Goal: Transaction & Acquisition: Purchase product/service

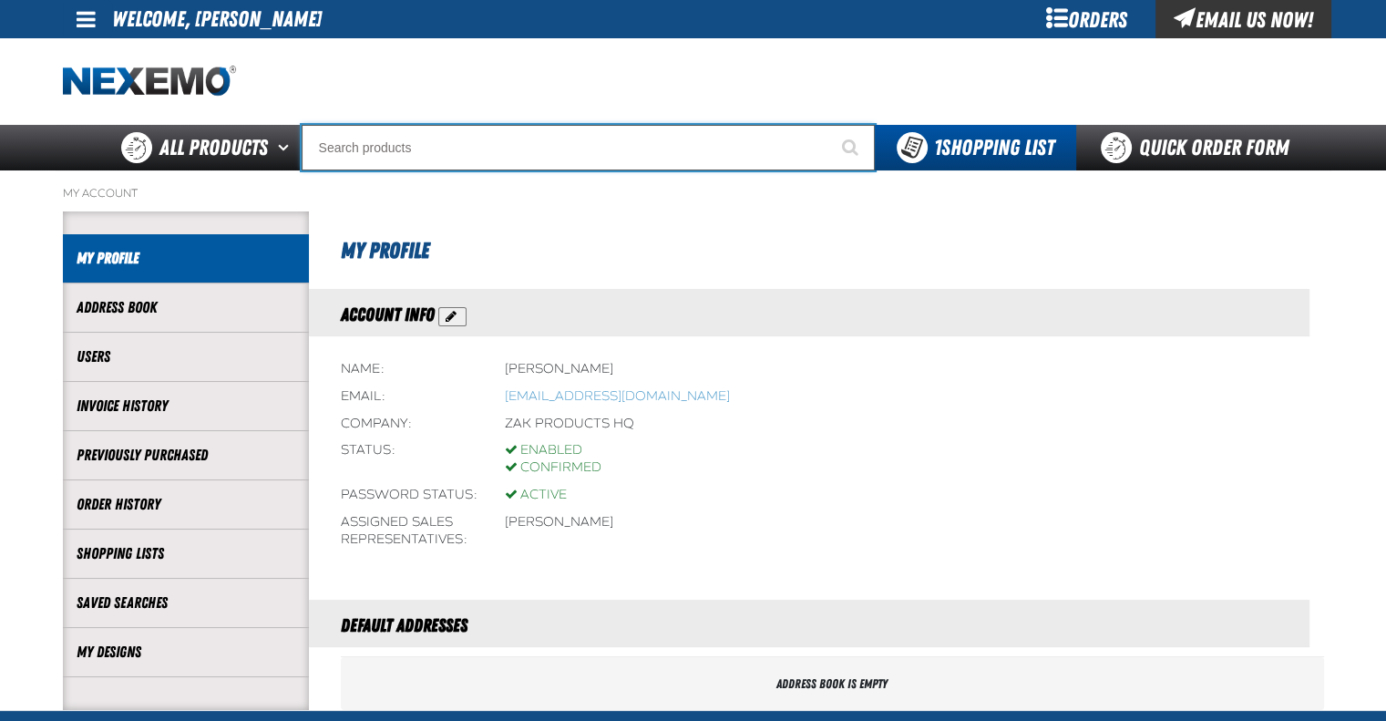
click at [589, 148] on input "Search" at bounding box center [588, 148] width 573 height 46
type input "c"
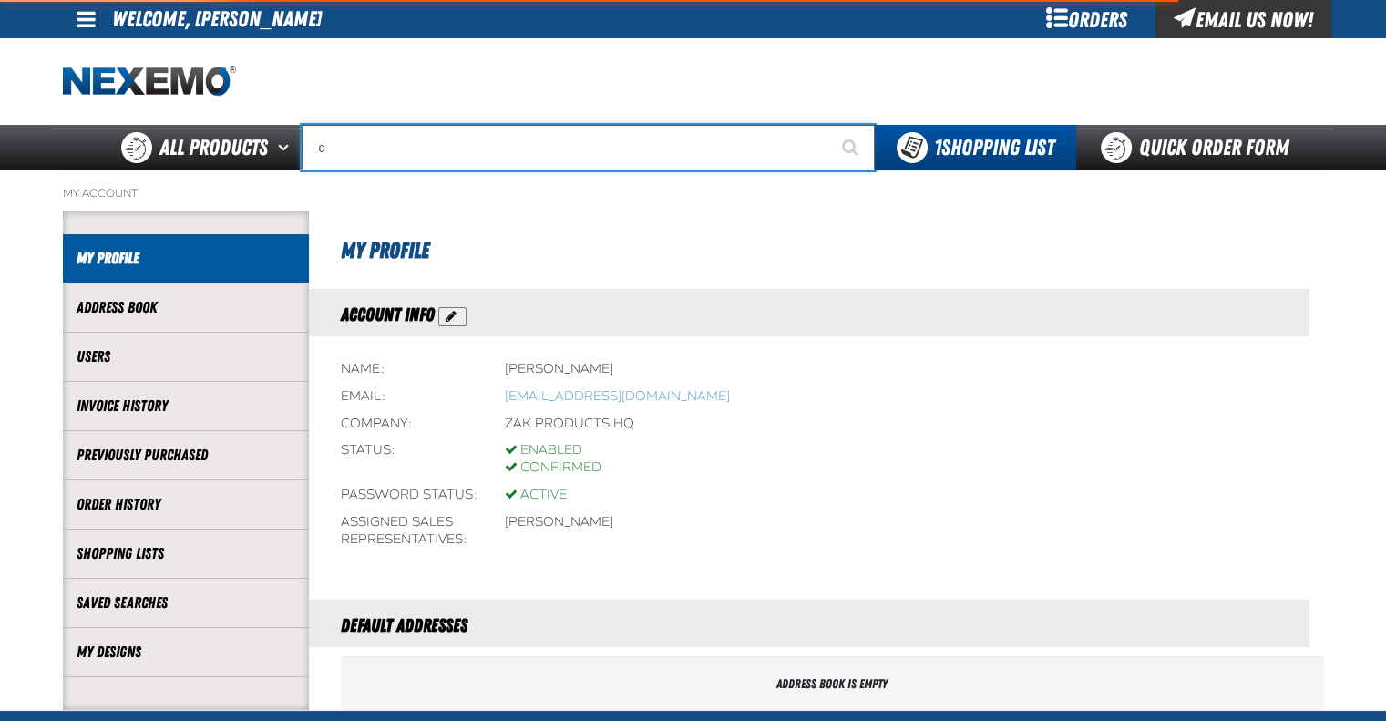
type input "c Alkaline Battery 1.5 Volt (12 per pack)"
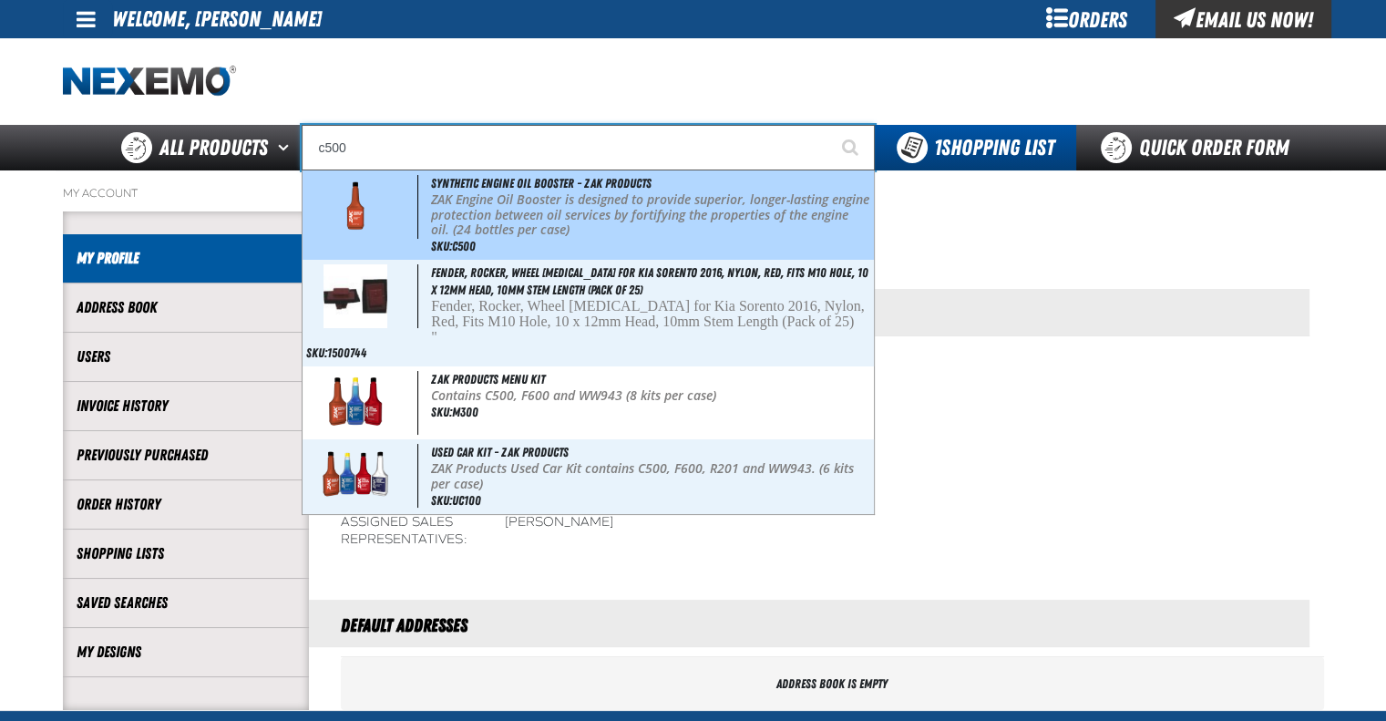
click at [594, 187] on span "Synthetic Engine Oil Booster - ZAK Products" at bounding box center [541, 183] width 220 height 15
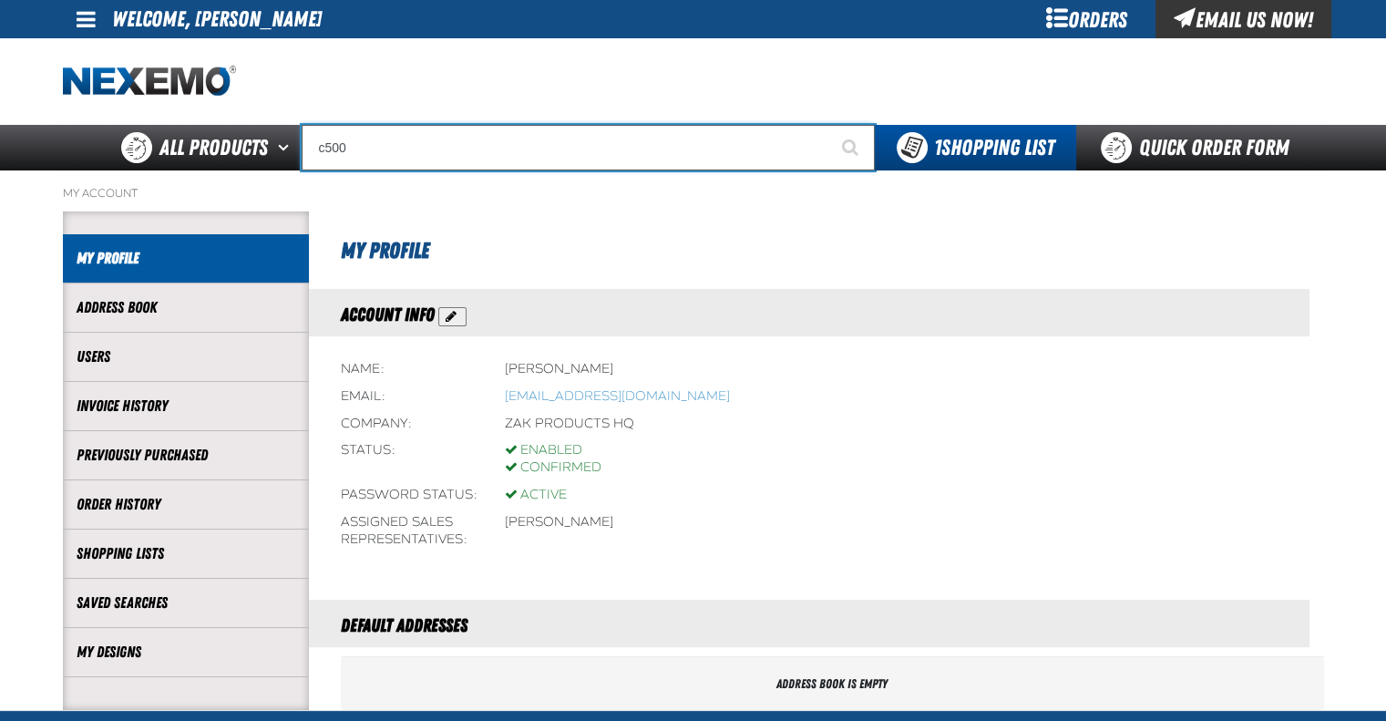
type input "Synthetic Engine Oil Booster - ZAK Products"
